Goal: Task Accomplishment & Management: Complete application form

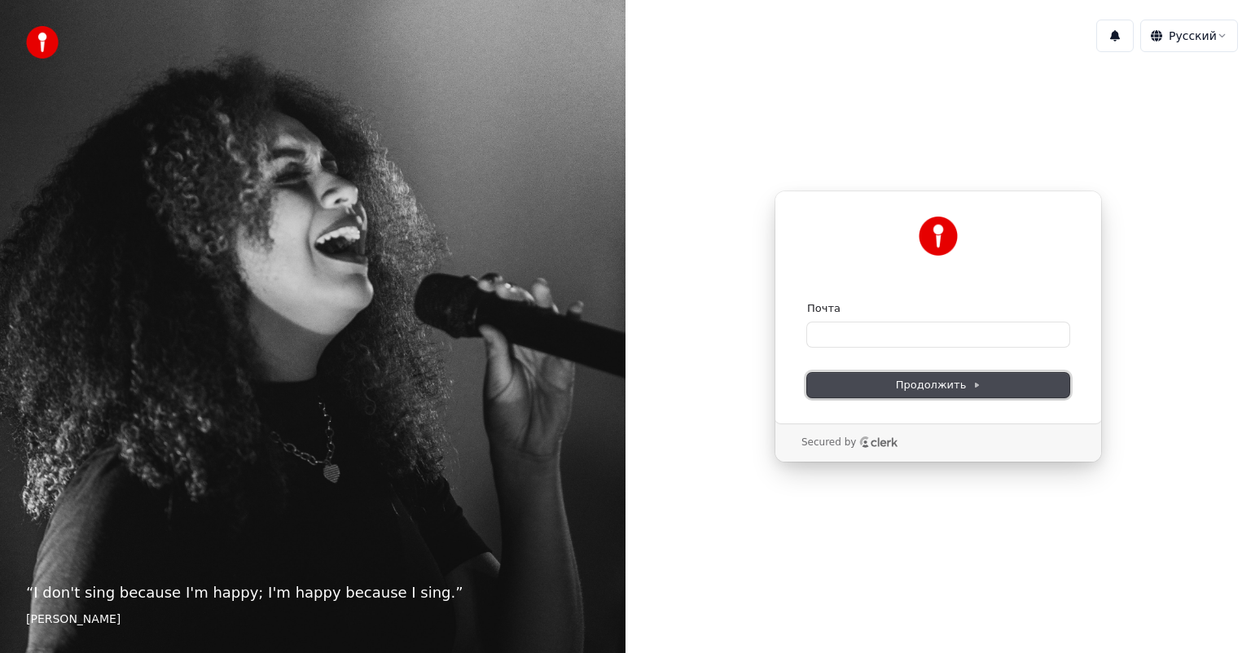
click at [980, 376] on button "Продолжить" at bounding box center [938, 385] width 262 height 24
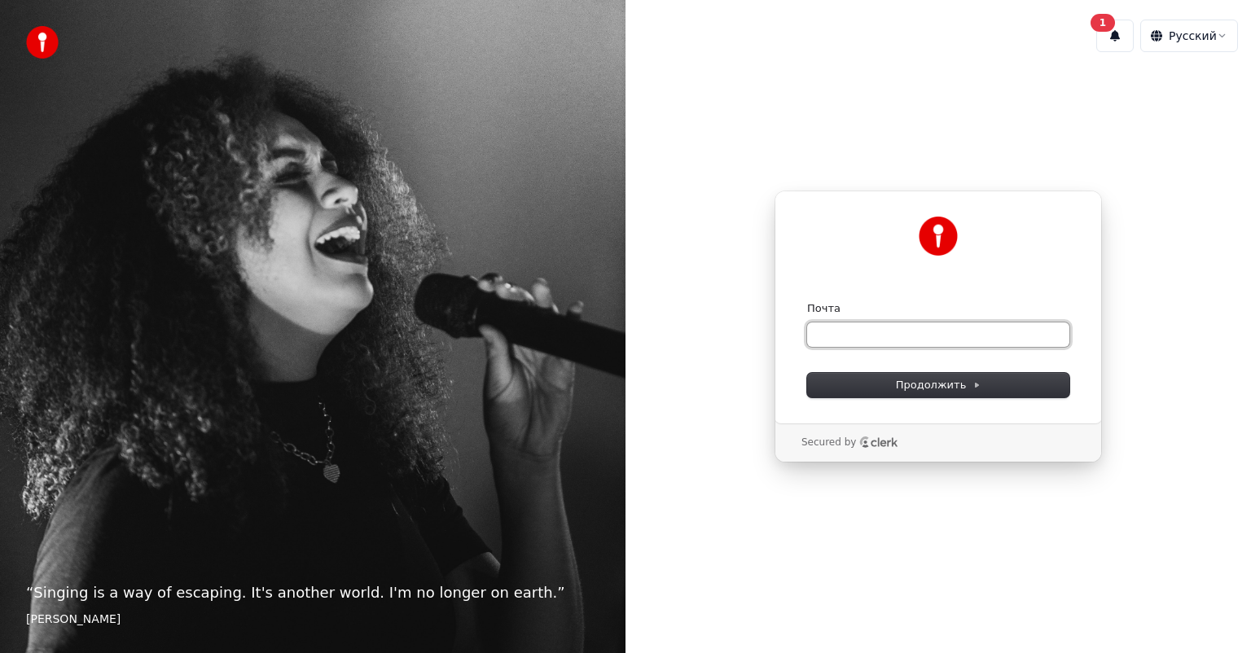
click at [861, 341] on input "Почта" at bounding box center [938, 335] width 262 height 24
click at [1110, 37] on button "1" at bounding box center [1115, 36] width 37 height 33
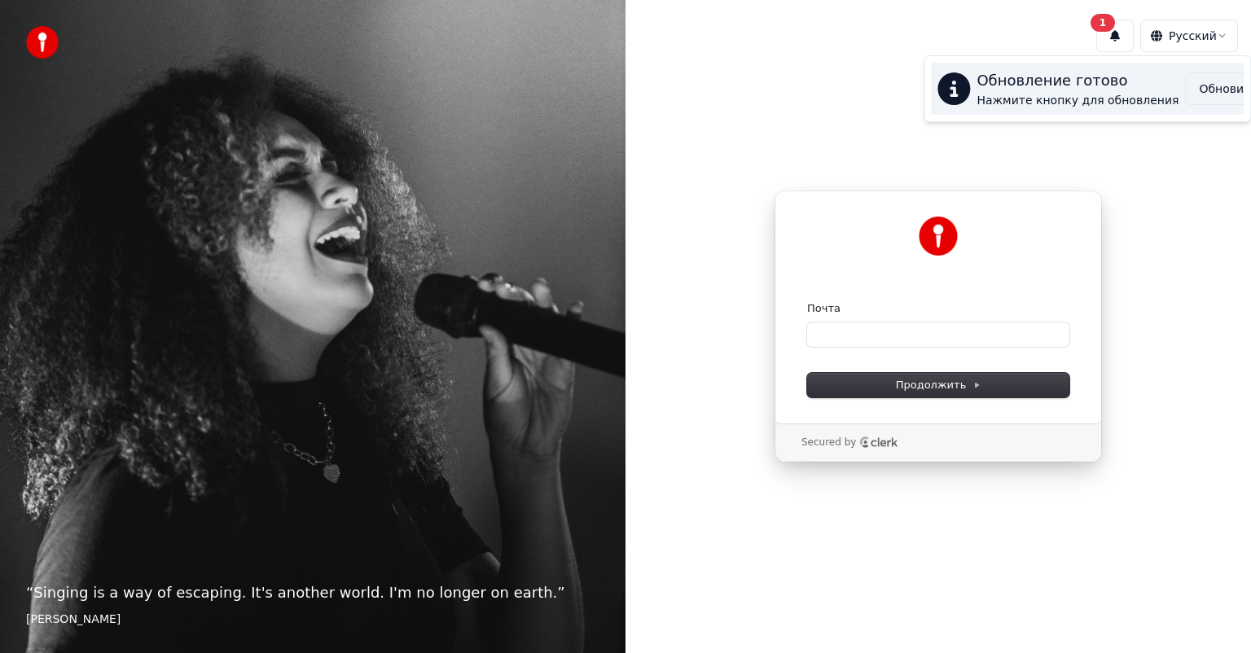
click at [1195, 86] on button "Обновить" at bounding box center [1228, 89] width 86 height 33
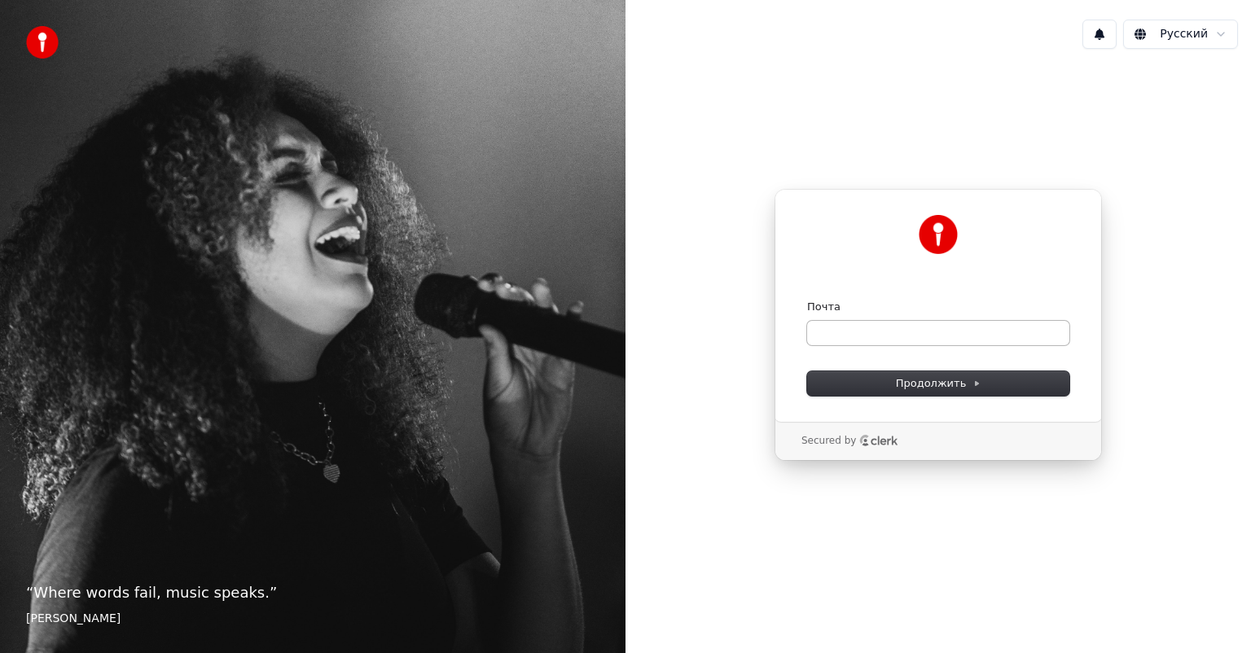
drag, startPoint x: 889, startPoint y: 352, endPoint x: 883, endPoint y: 335, distance: 18.0
click at [888, 352] on form "Почта Продолжить" at bounding box center [938, 348] width 262 height 96
click at [883, 335] on input "Почта" at bounding box center [938, 333] width 262 height 24
click at [881, 333] on input "Почта" at bounding box center [938, 333] width 262 height 24
